Goal: Information Seeking & Learning: Learn about a topic

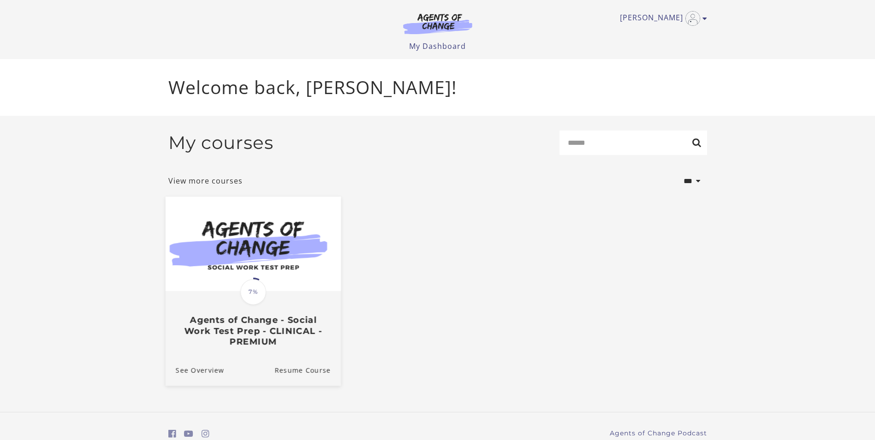
click at [291, 267] on img at bounding box center [252, 243] width 175 height 95
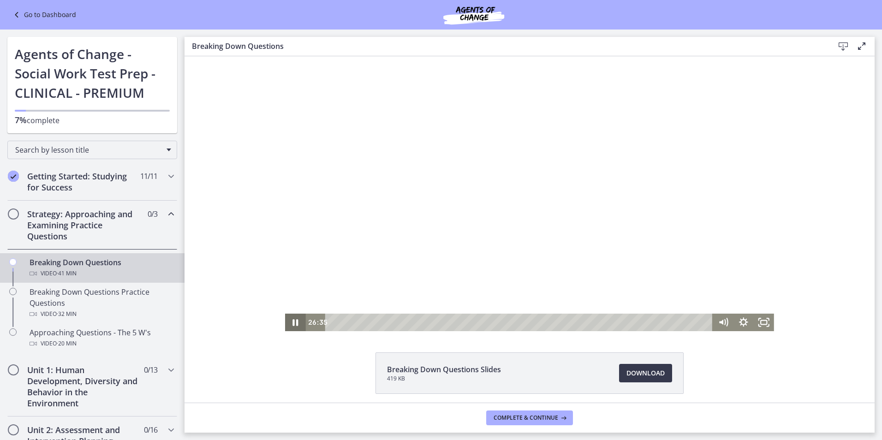
click at [285, 324] on icon "Pause" at bounding box center [295, 323] width 20 height 18
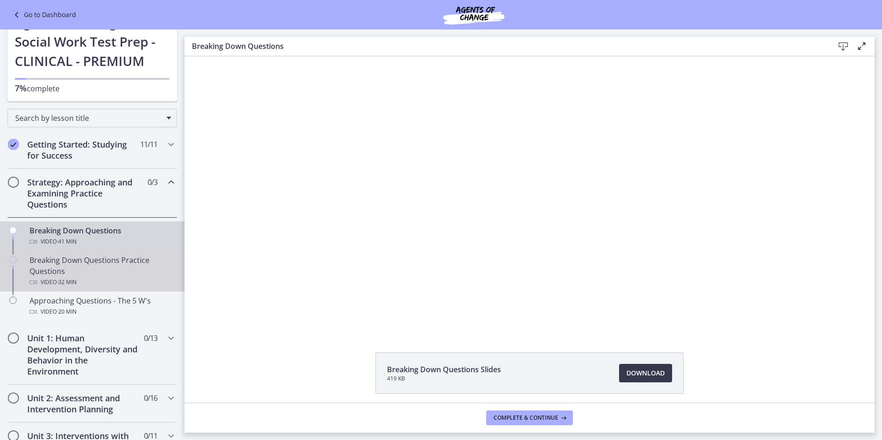
scroll to position [46, 0]
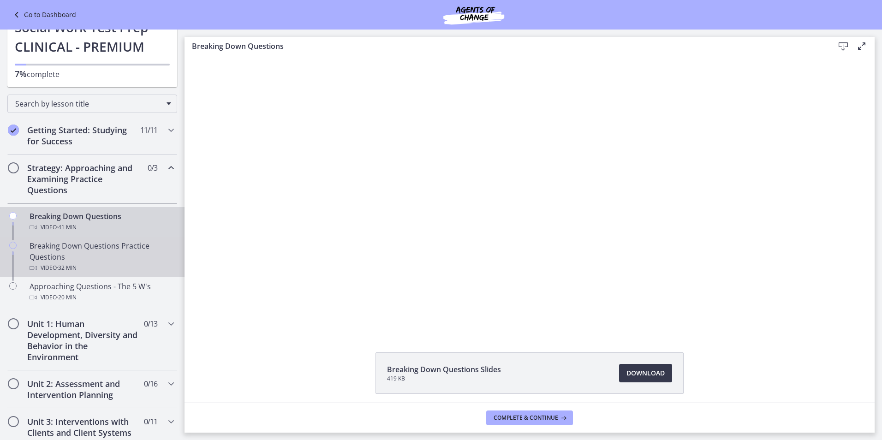
click at [109, 264] on div "Video · 32 min" at bounding box center [102, 267] width 144 height 11
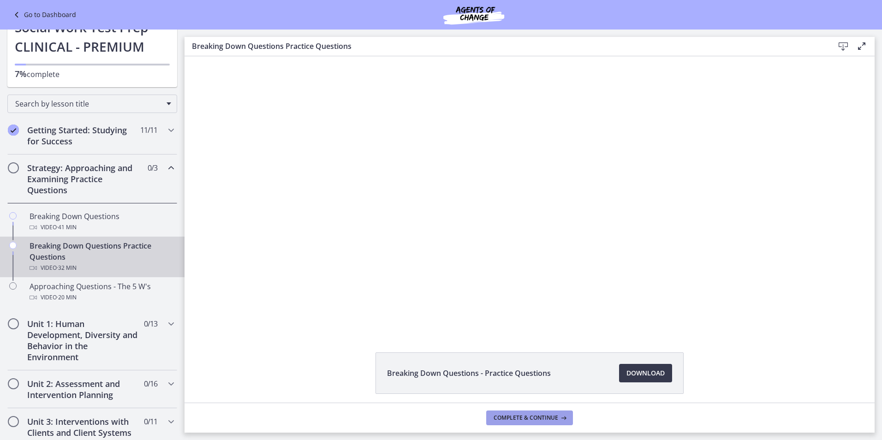
click at [522, 415] on span "Complete & continue" at bounding box center [525, 417] width 65 height 7
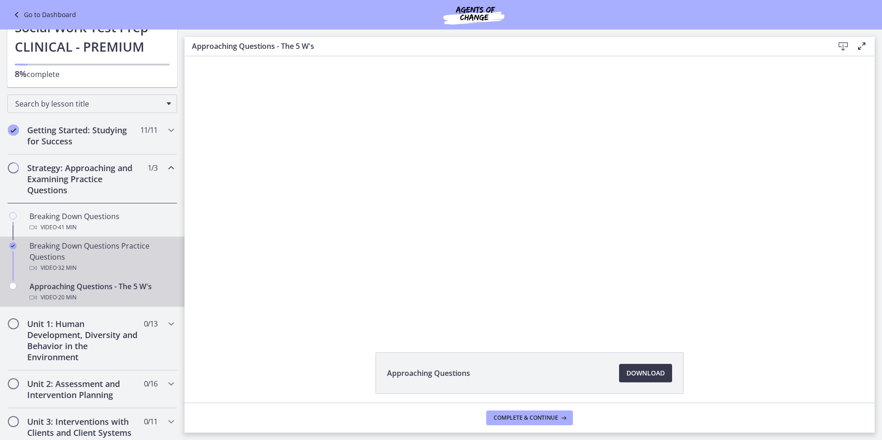
click at [66, 261] on div "Breaking Down Questions Practice Questions Video · 32 min" at bounding box center [102, 256] width 144 height 33
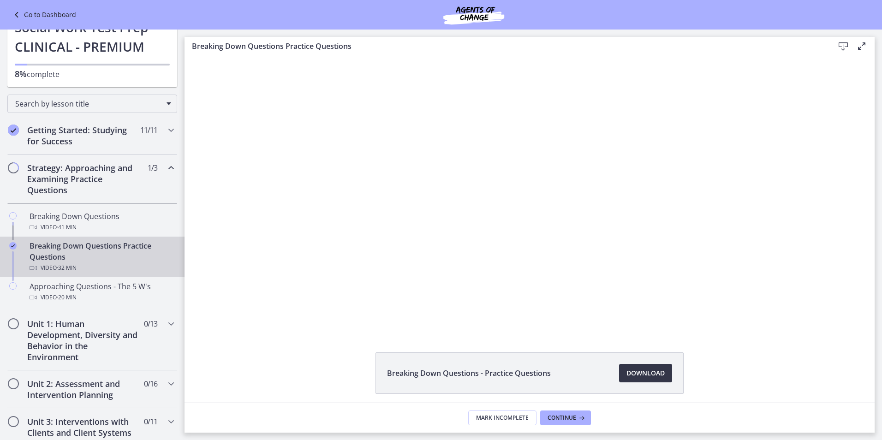
click at [626, 369] on span "Download Opens in a new window" at bounding box center [645, 373] width 38 height 11
